Goal: Task Accomplishment & Management: Manage account settings

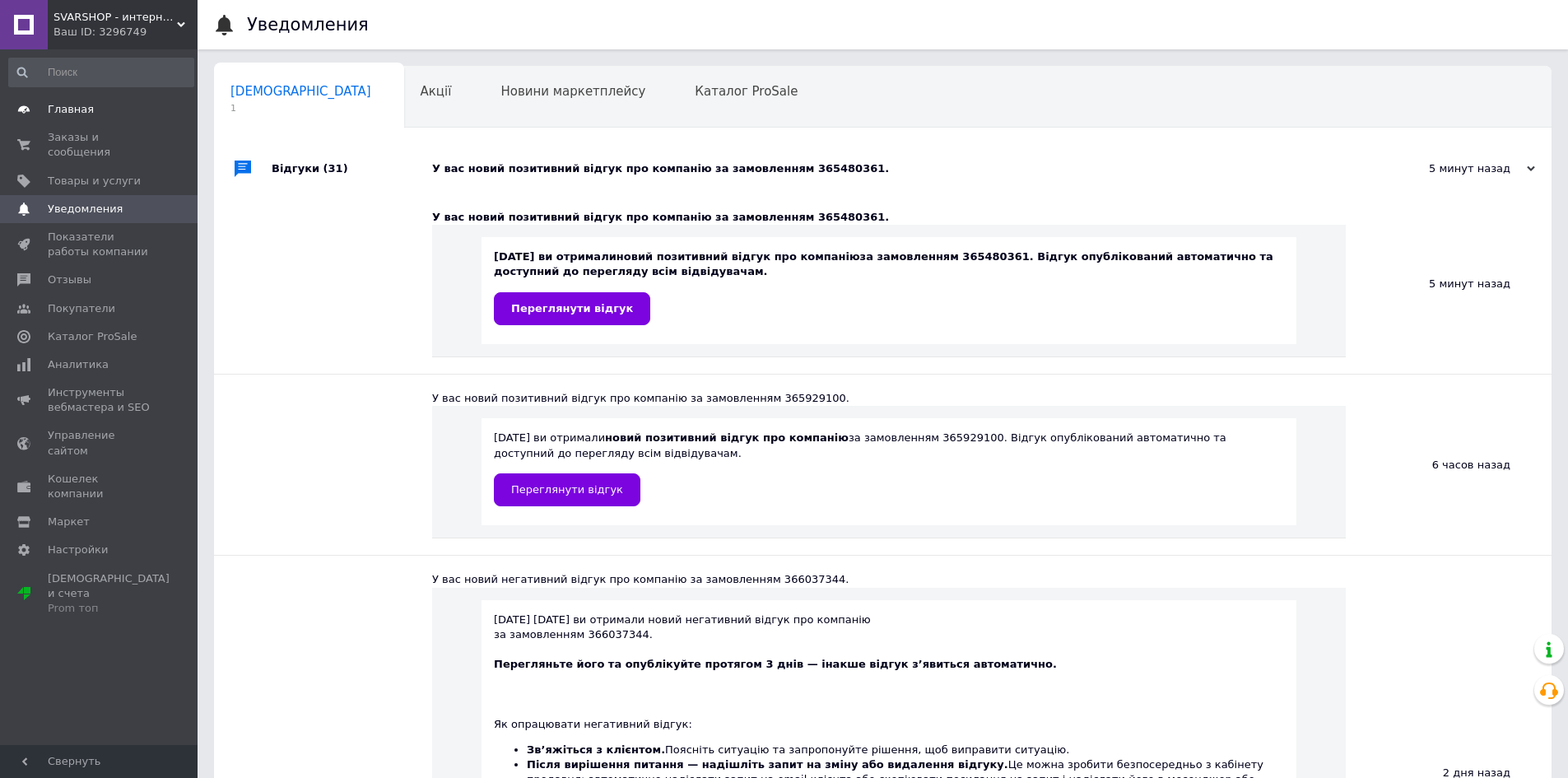
click at [69, 112] on span "Главная" at bounding box center [70, 109] width 46 height 14
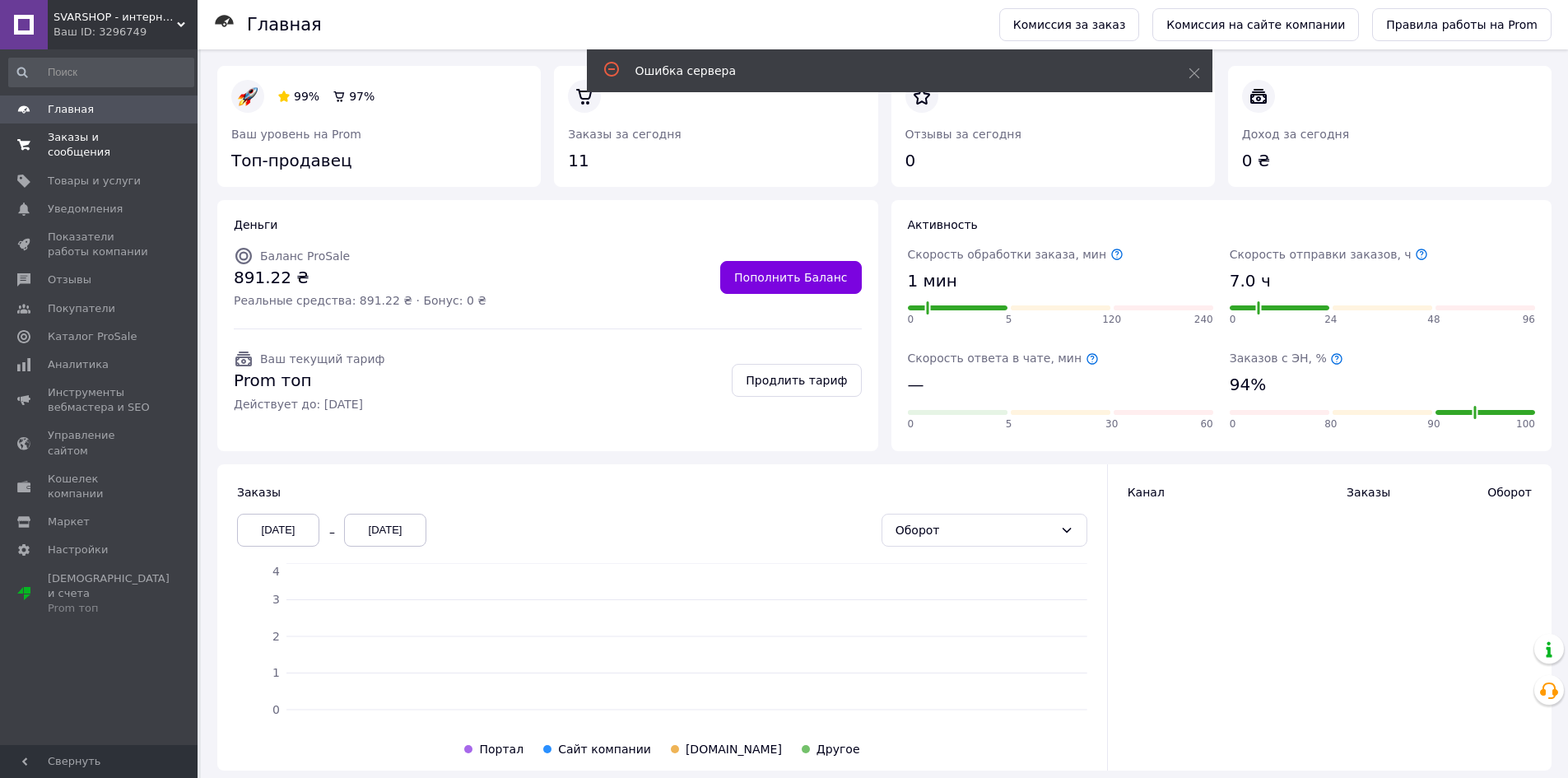
click at [76, 139] on span "Заказы и сообщения" at bounding box center [99, 144] width 104 height 30
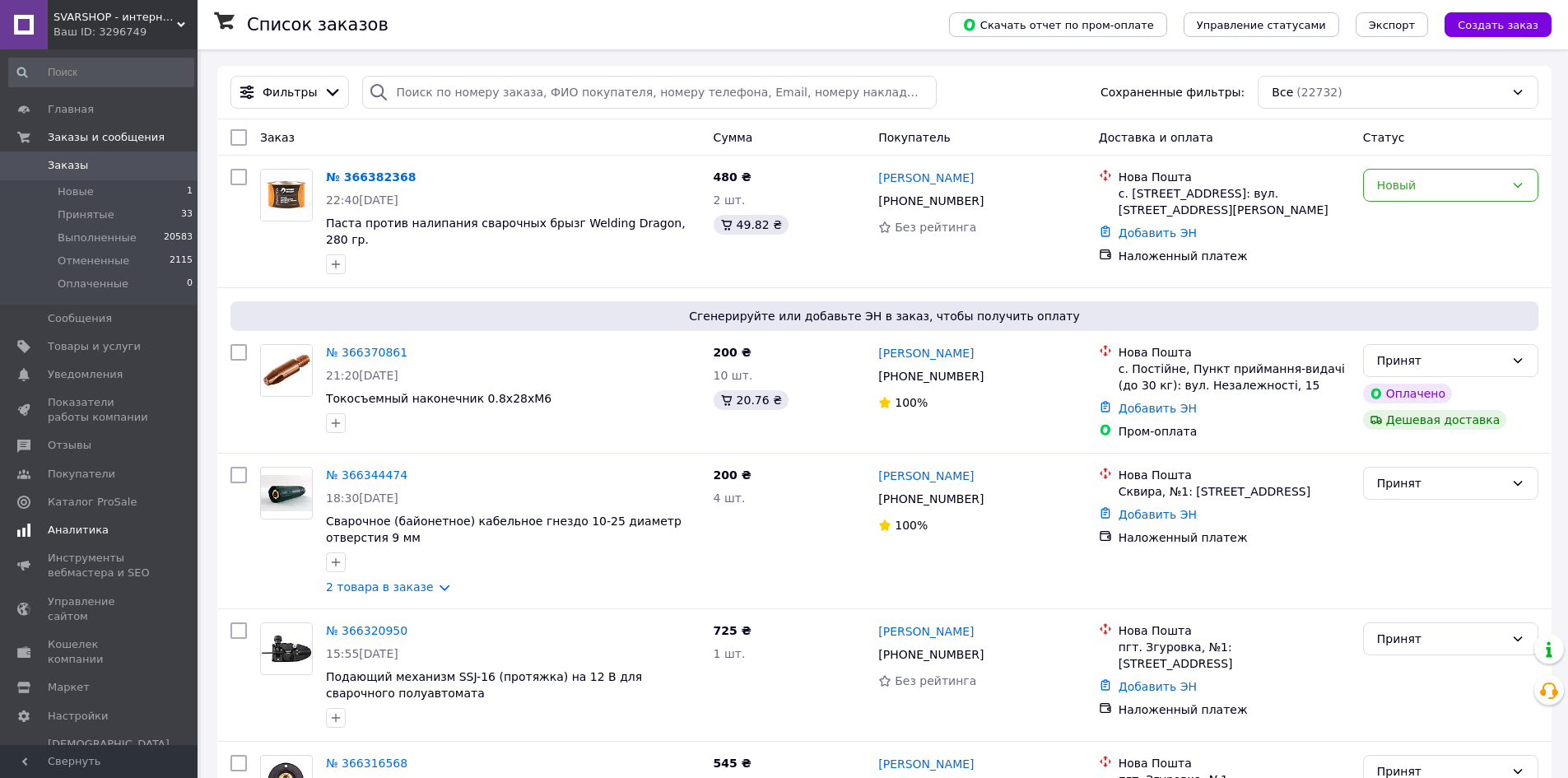
click at [107, 529] on span "Аналитика" at bounding box center [99, 529] width 104 height 14
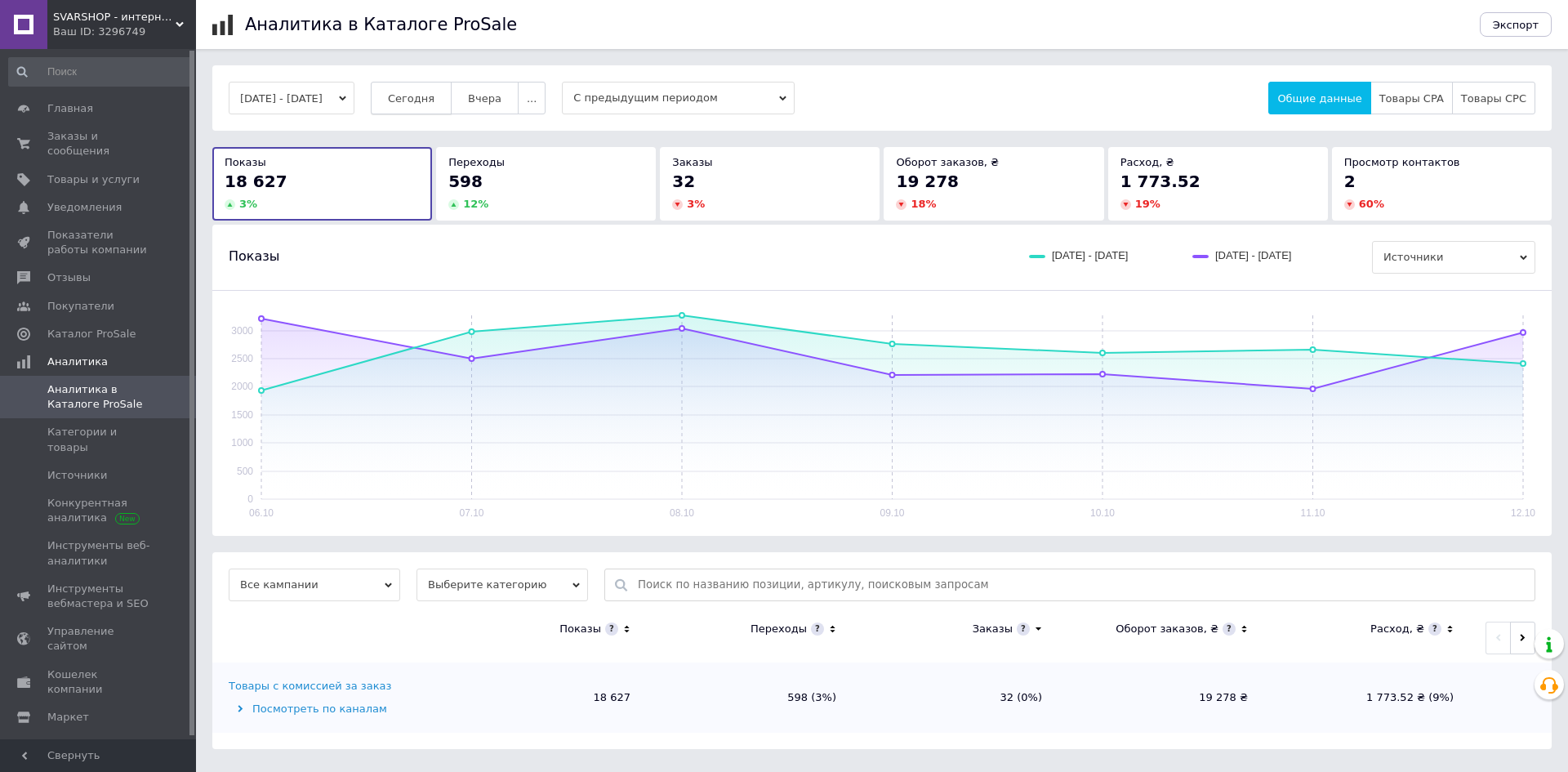
click at [435, 93] on span "Сегодня" at bounding box center [411, 98] width 46 height 13
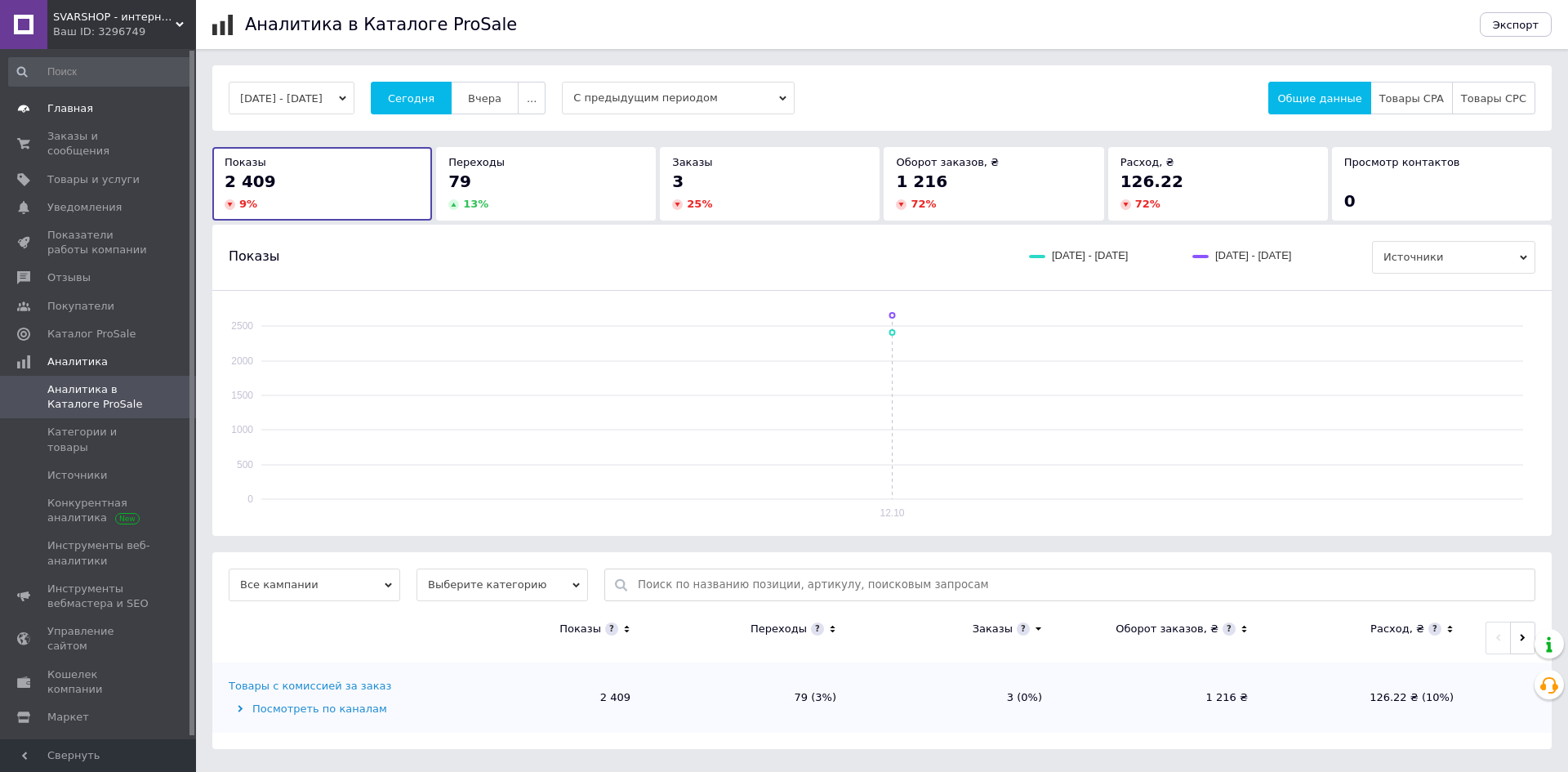
click at [93, 108] on span "Главная" at bounding box center [99, 108] width 104 height 14
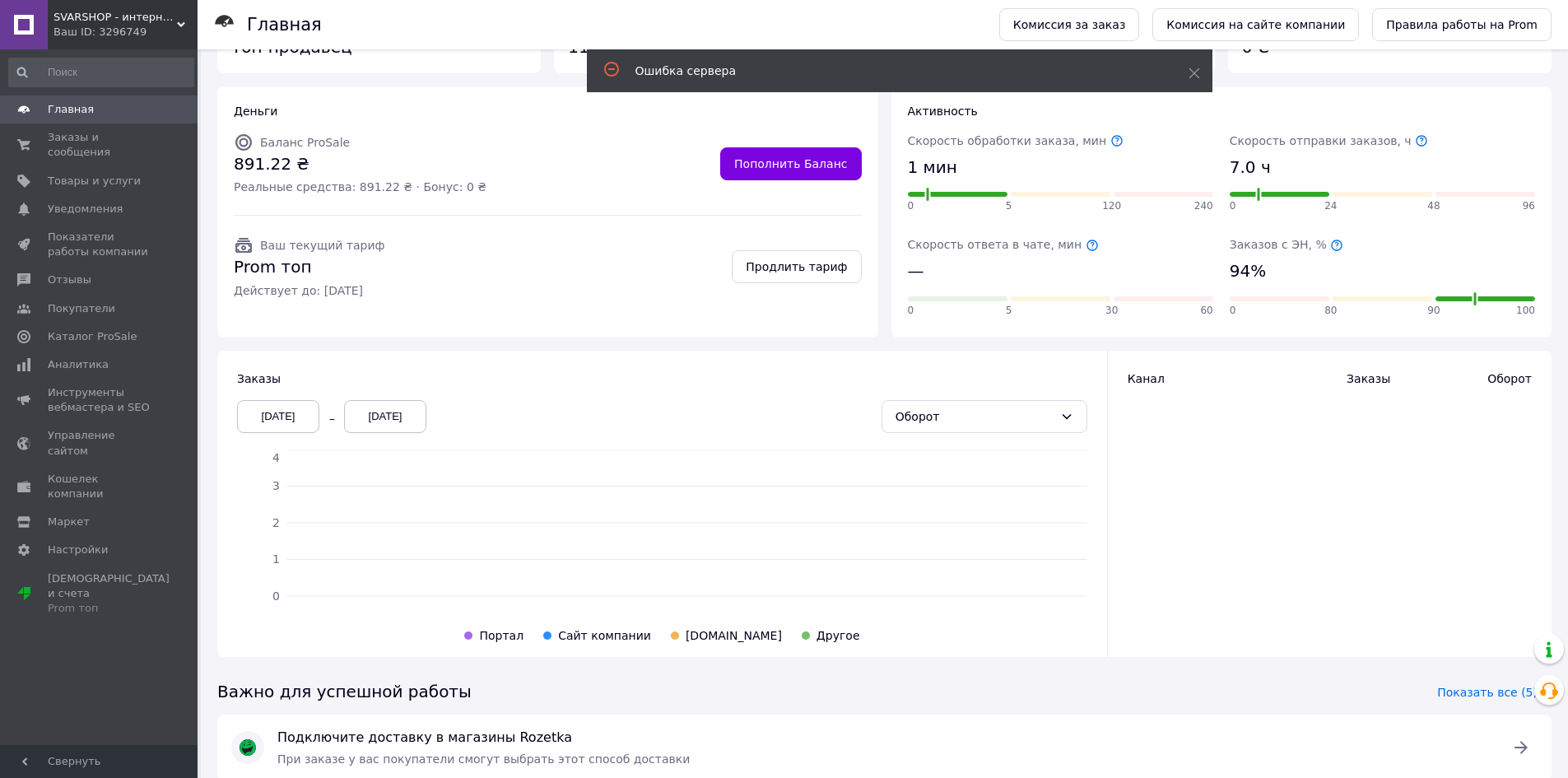
scroll to position [81, 0]
